Goal: Find specific page/section: Find specific page/section

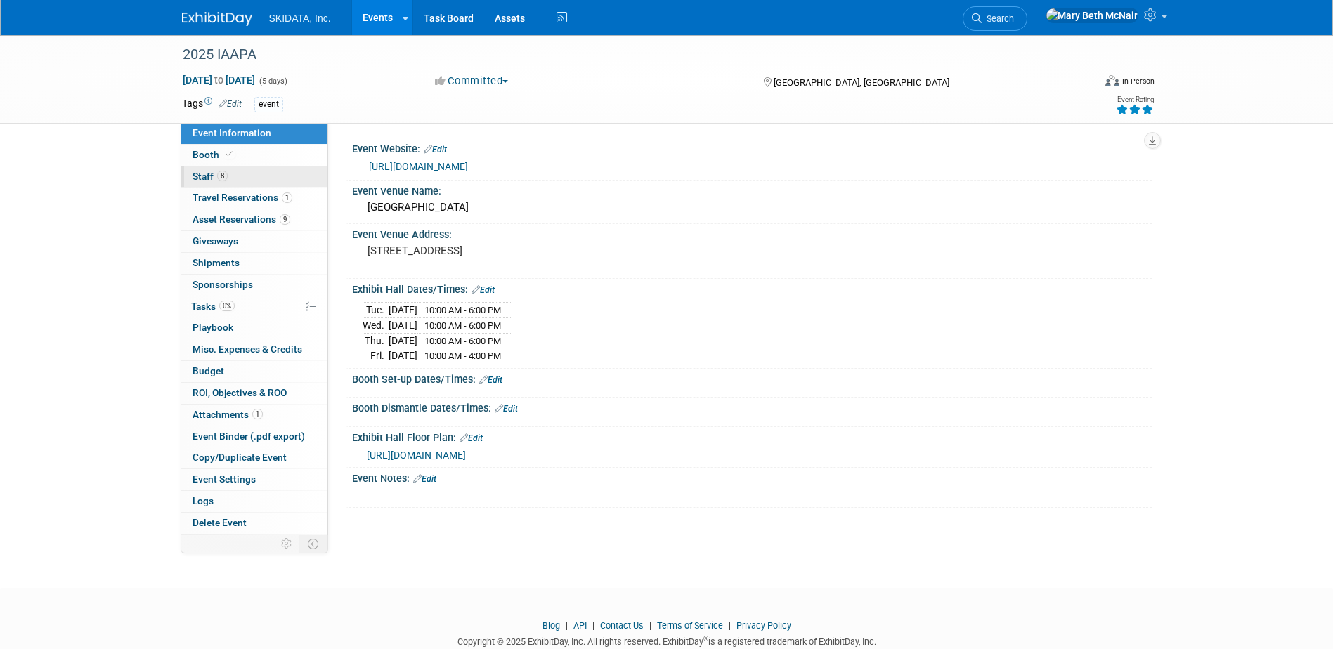
click at [199, 177] on span "Staff 8" at bounding box center [209, 176] width 35 height 11
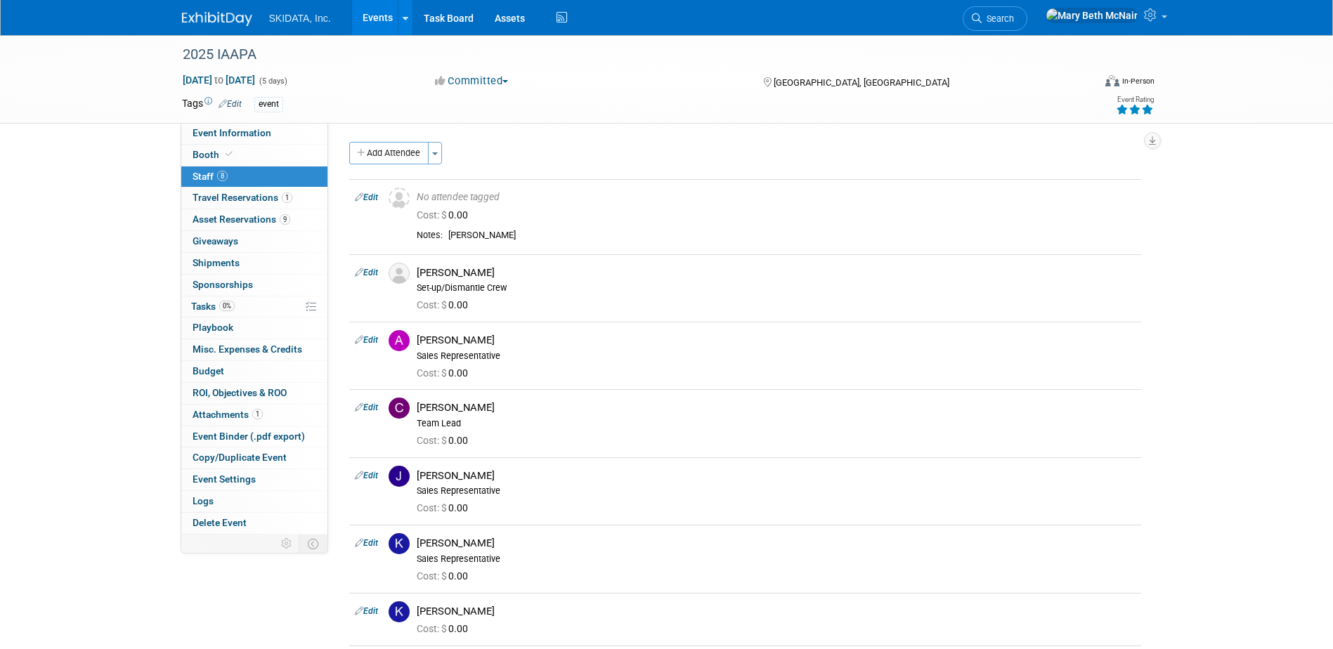
click at [197, 16] on img at bounding box center [217, 19] width 70 height 14
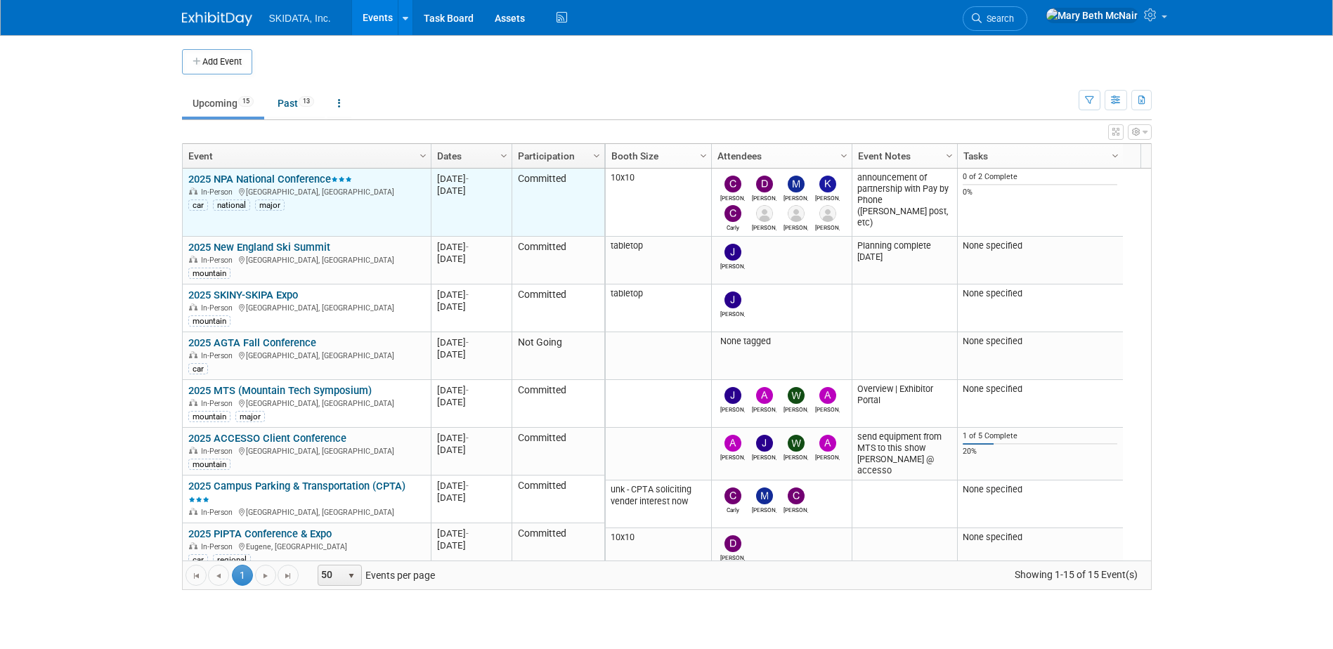
click at [220, 176] on link "2025 NPA National Conference" at bounding box center [270, 179] width 164 height 13
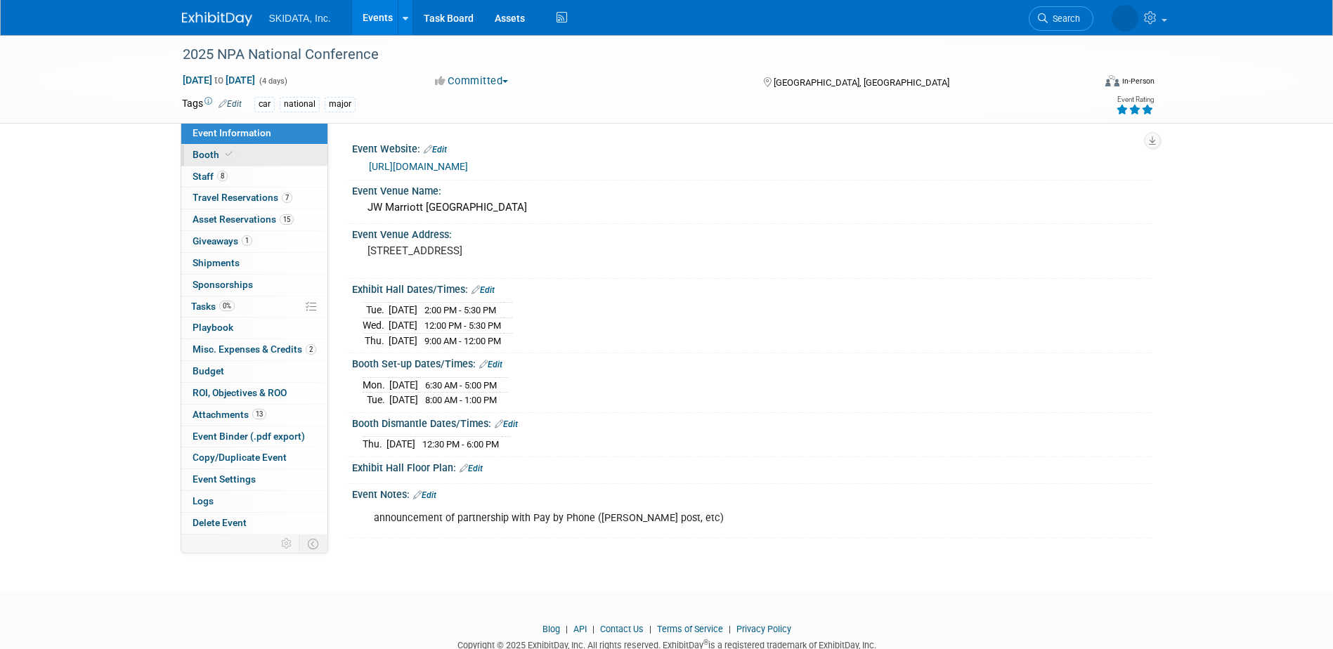
click at [203, 156] on span "Booth" at bounding box center [213, 154] width 43 height 11
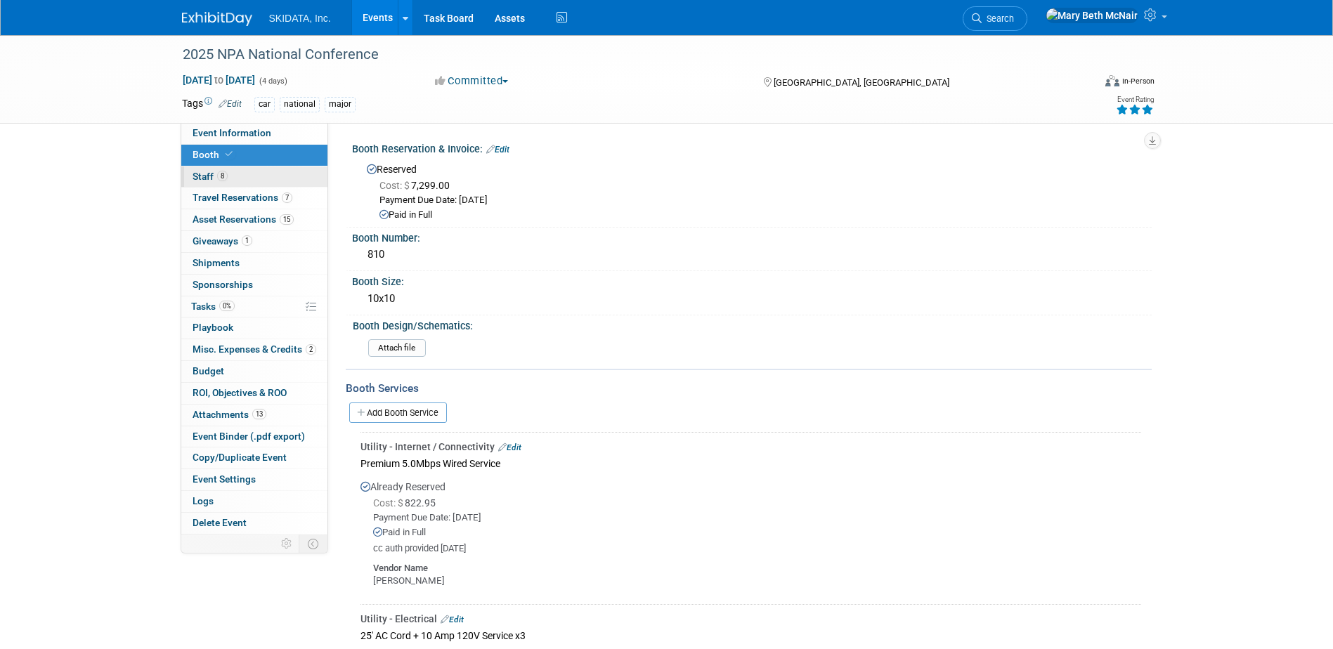
click at [202, 174] on span "Staff 8" at bounding box center [209, 176] width 35 height 11
